Goal: Information Seeking & Learning: Learn about a topic

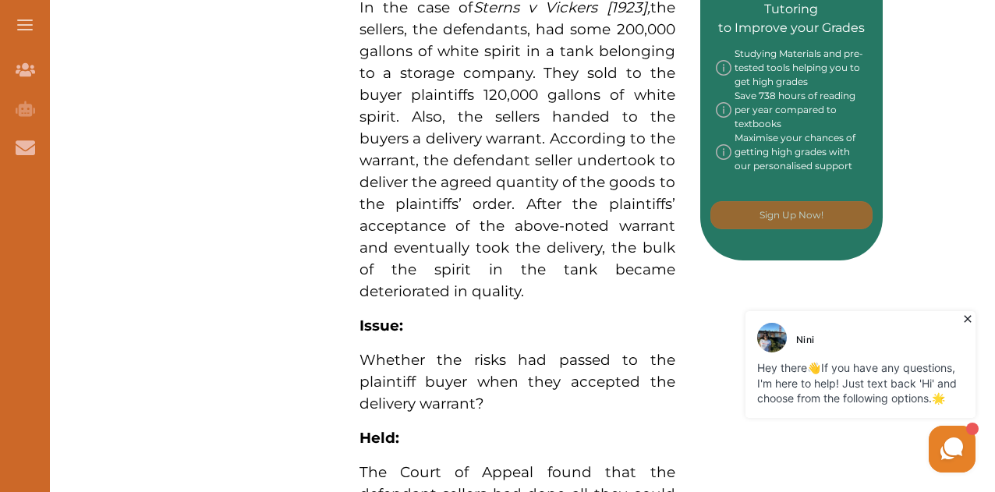
scroll to position [702, 0]
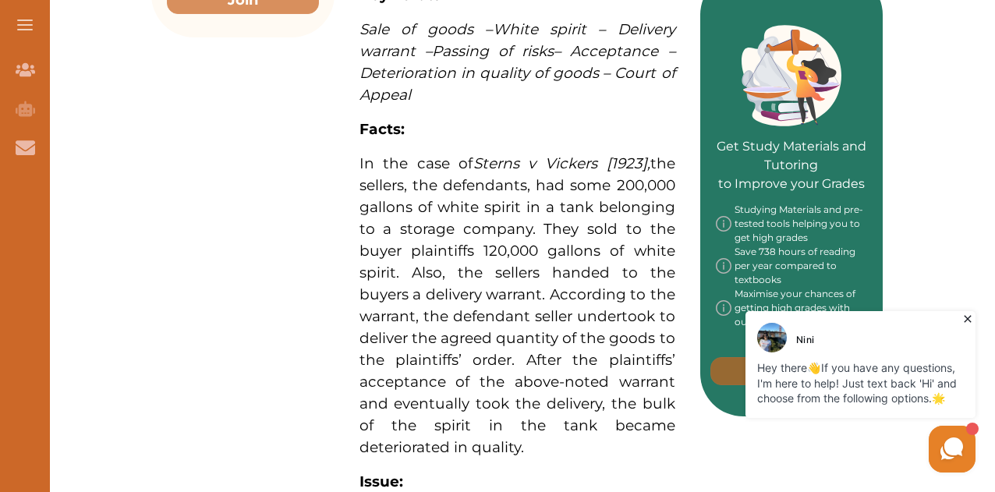
drag, startPoint x: 356, startPoint y: 154, endPoint x: 521, endPoint y: 357, distance: 261.5
click at [521, 357] on div "Sterns v Vickers [1923] concerns, inter alia, sale of goods and passing of the …" at bounding box center [517, 311] width 366 height 1404
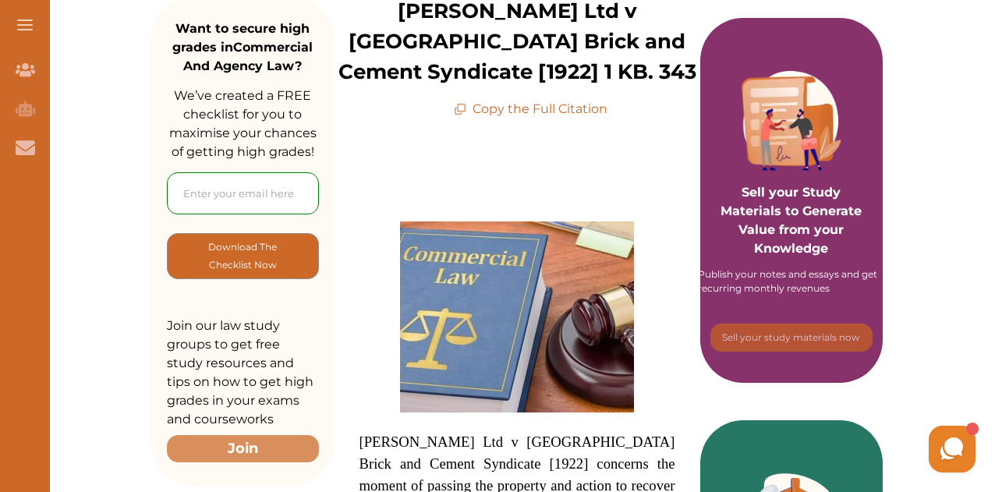
scroll to position [234, 0]
